Goal: Transaction & Acquisition: Book appointment/travel/reservation

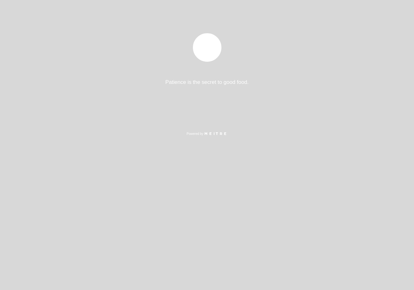
select select "pt"
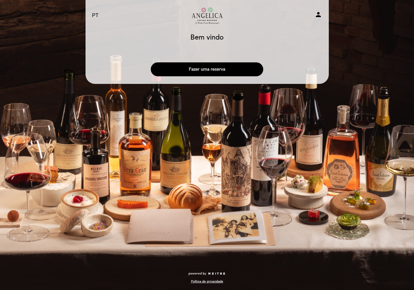
click at [205, 68] on button "Fazer uma reserva" at bounding box center [207, 69] width 112 height 14
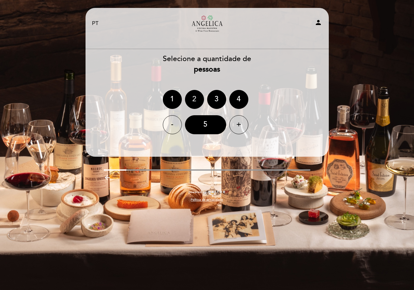
click at [196, 96] on div "2" at bounding box center [194, 99] width 19 height 19
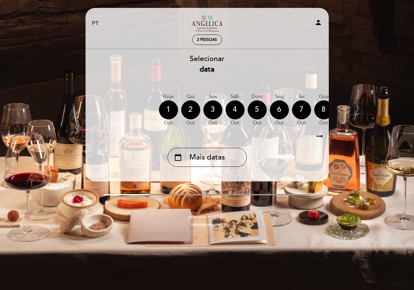
click at [322, 135] on icon "arrow_right_alt" at bounding box center [320, 137] width 10 height 14
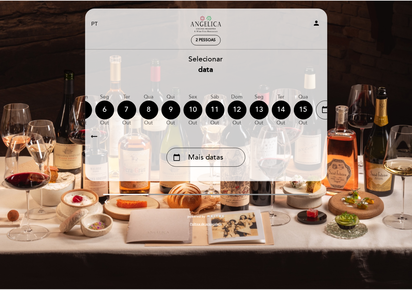
scroll to position [0, 185]
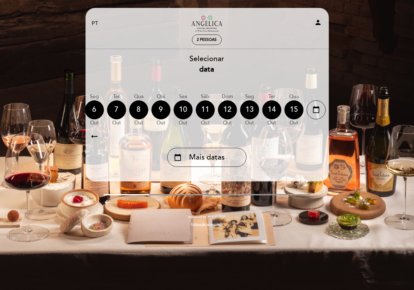
click at [322, 135] on icon "arrow_right_alt" at bounding box center [319, 137] width 10 height 14
drag, startPoint x: 322, startPoint y: 135, endPoint x: 319, endPoint y: 111, distance: 24.9
click at [319, 111] on icon "calendar_today" at bounding box center [316, 109] width 8 height 11
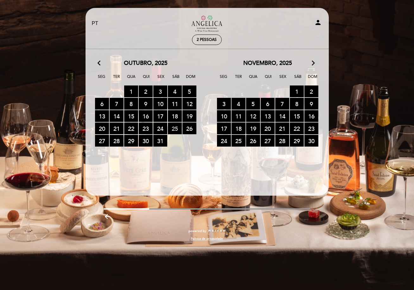
click at [177, 126] on span "25 RESERVAS DISPONÍVEIS" at bounding box center [175, 129] width 14 height 12
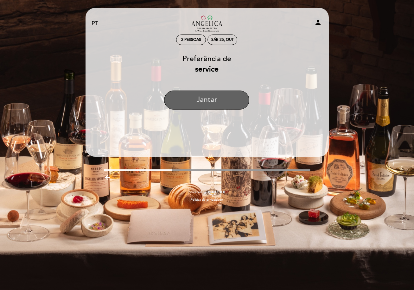
click at [203, 99] on button "Jantar" at bounding box center [206, 100] width 85 height 19
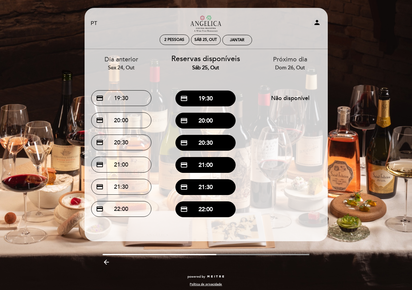
click at [208, 65] on div "Sáb 25, out" at bounding box center [205, 67] width 75 height 7
click at [211, 40] on div "Sáb 25, out" at bounding box center [205, 39] width 22 height 5
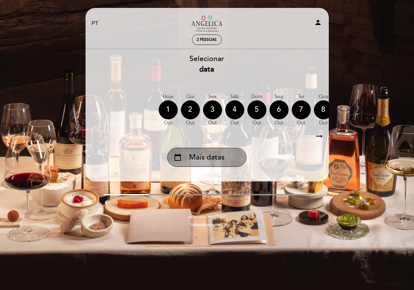
click at [225, 161] on div "calendar_today Mais datas" at bounding box center [206, 157] width 79 height 19
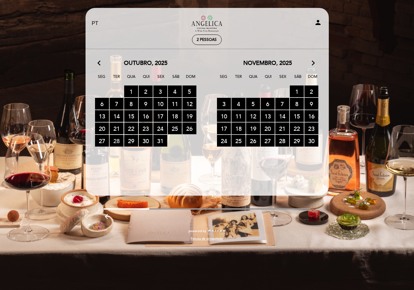
click at [117, 142] on span "28 RESERVAS DISPONÍVEIS" at bounding box center [117, 141] width 14 height 12
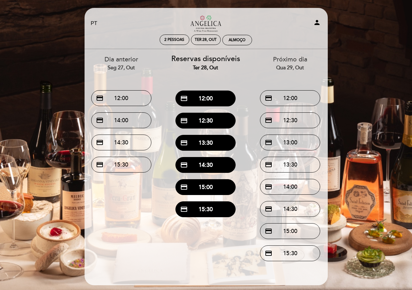
click at [167, 206] on div "Reservas disponíveis Ter 28, out credit_card 12:00 credit_card 12:30 credit_car…" at bounding box center [205, 134] width 85 height 171
